Goal: Navigation & Orientation: Go to known website

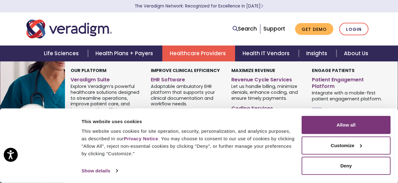
click at [195, 54] on link "Healthcare Providers" at bounding box center [199, 53] width 73 height 16
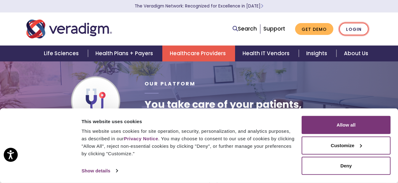
click at [357, 27] on link "Login" at bounding box center [354, 29] width 29 height 13
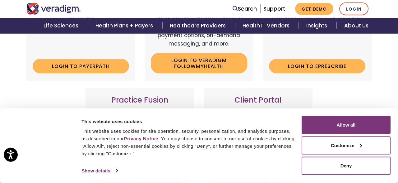
scroll to position [130, 0]
